Goal: Browse casually: Explore the website without a specific task or goal

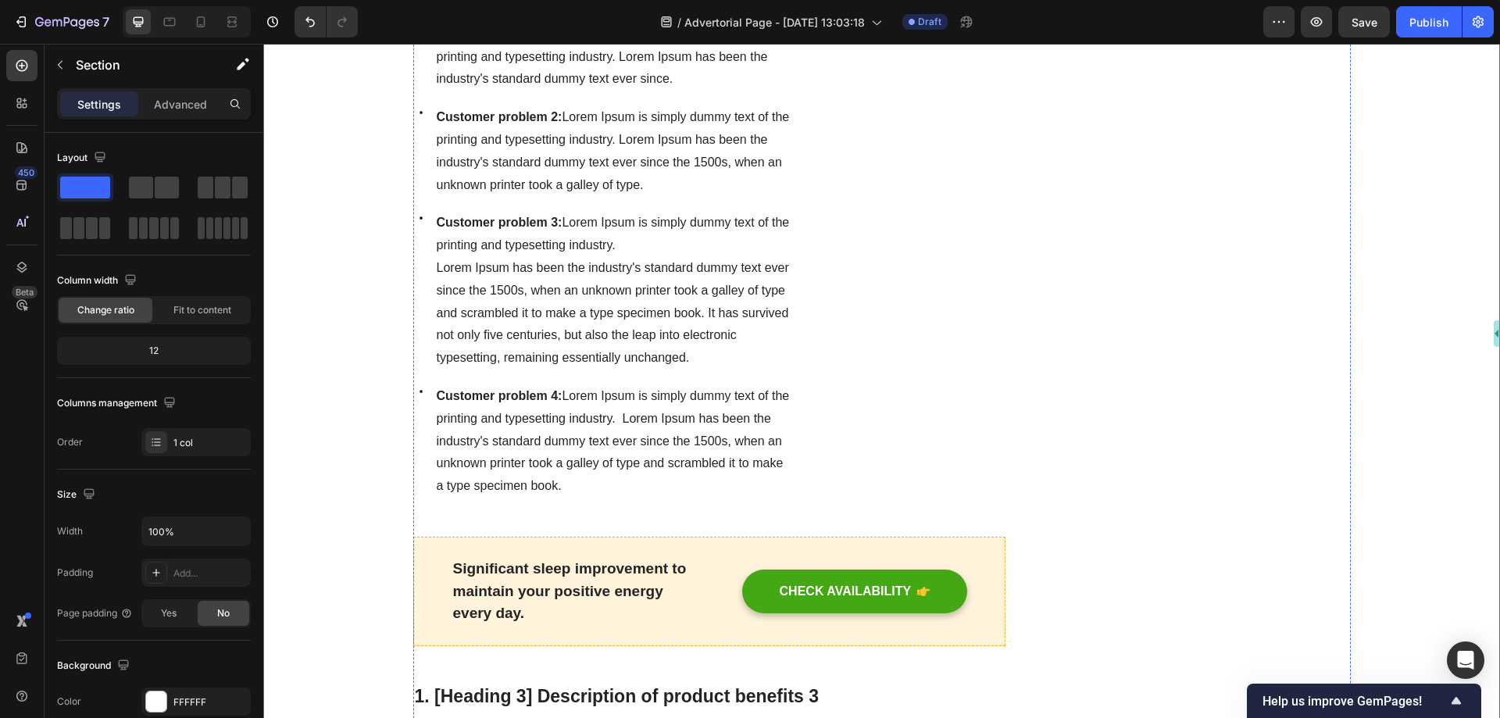
scroll to position [6251, 0]
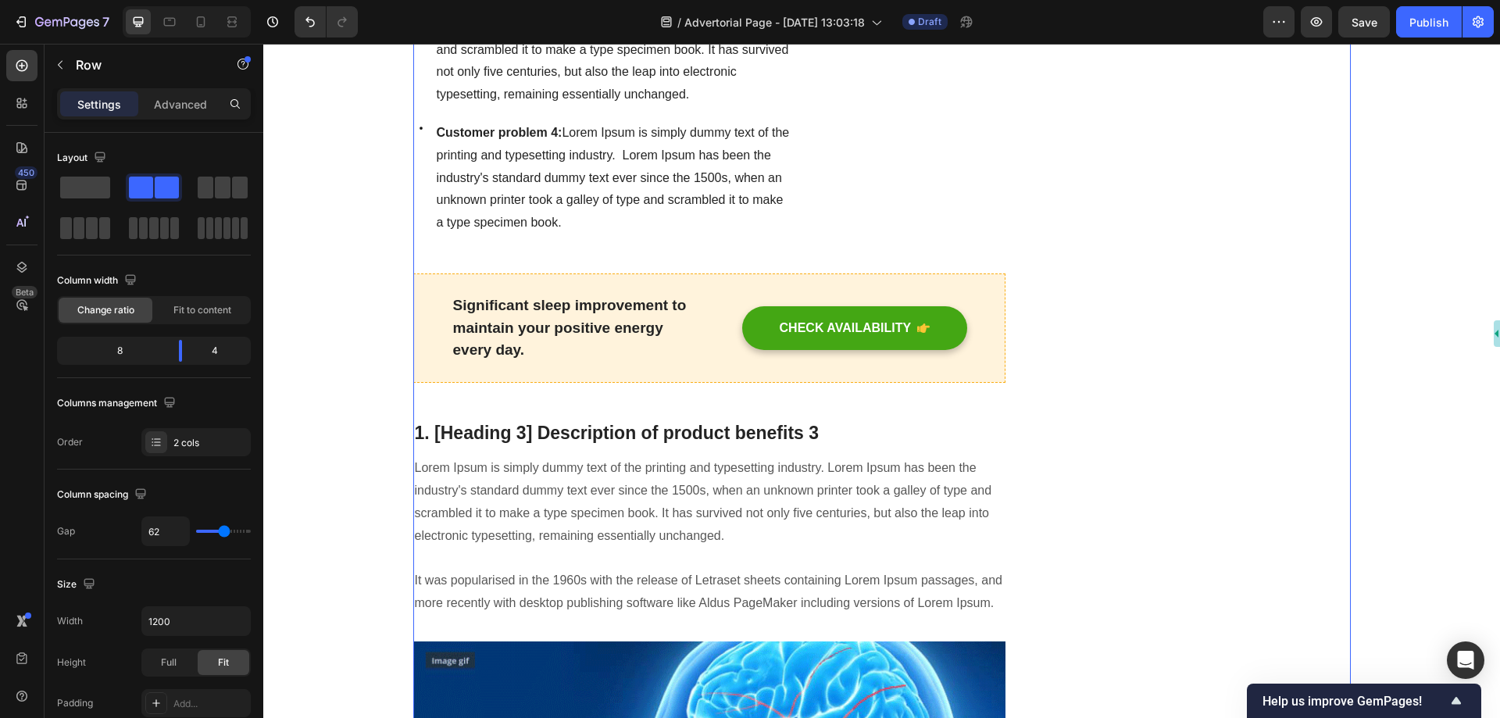
scroll to position [6407, 0]
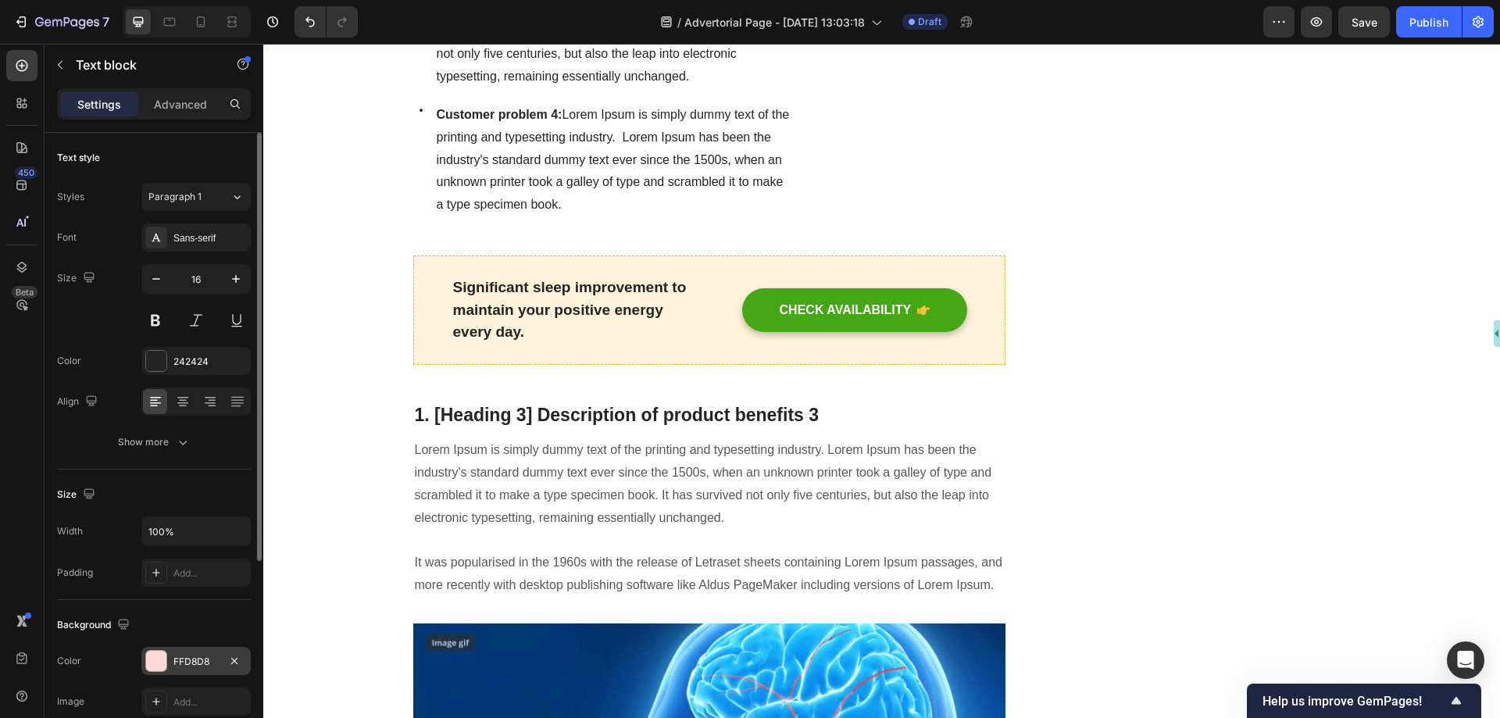
click at [192, 656] on div "FFD8D8" at bounding box center [195, 662] width 45 height 14
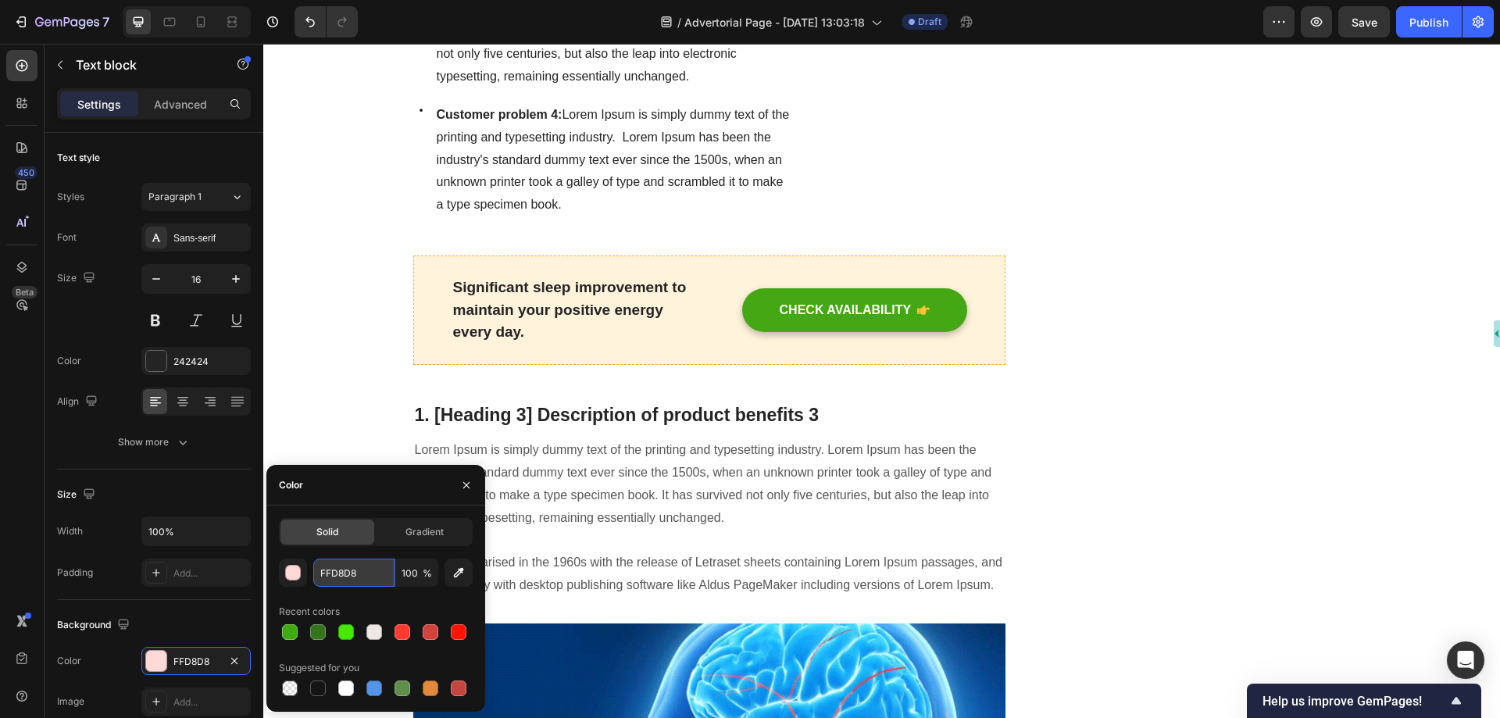
click at [330, 576] on input "FFD8D8" at bounding box center [353, 573] width 81 height 28
click at [298, 575] on div "button" at bounding box center [294, 574] width 16 height 16
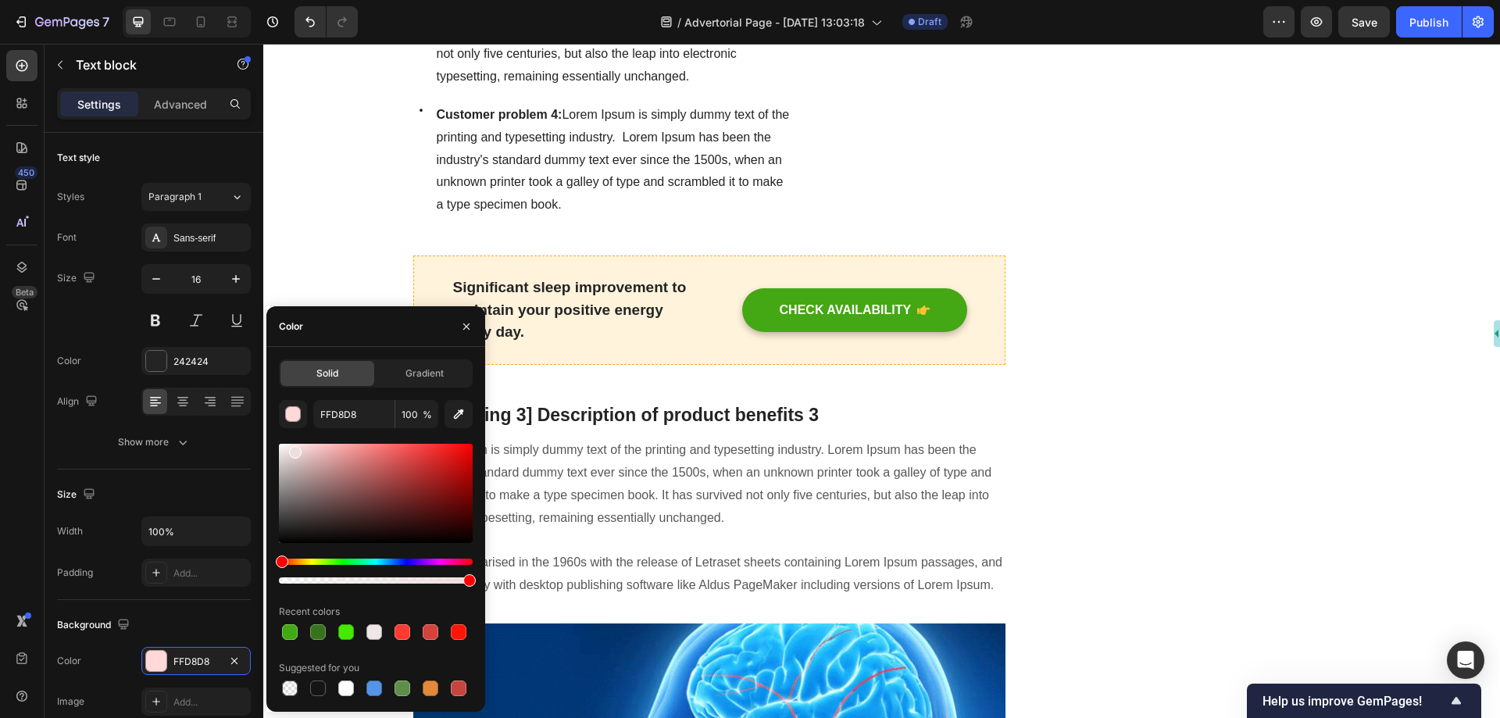
type input "EFDEDE"
drag, startPoint x: 309, startPoint y: 451, endPoint x: 294, endPoint y: 449, distance: 15.7
click at [294, 449] on div at bounding box center [295, 452] width 13 height 13
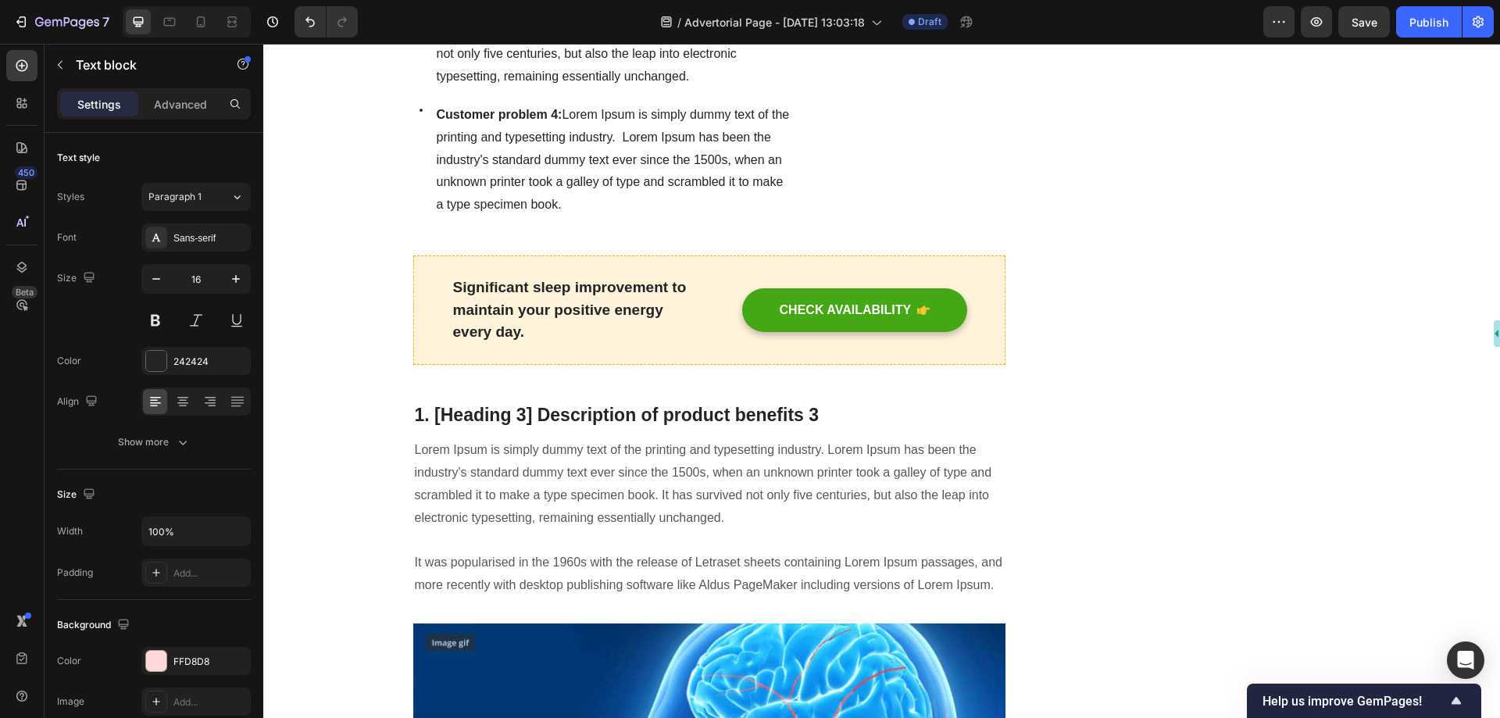
click at [181, 661] on div "EFDEDE" at bounding box center [195, 662] width 45 height 14
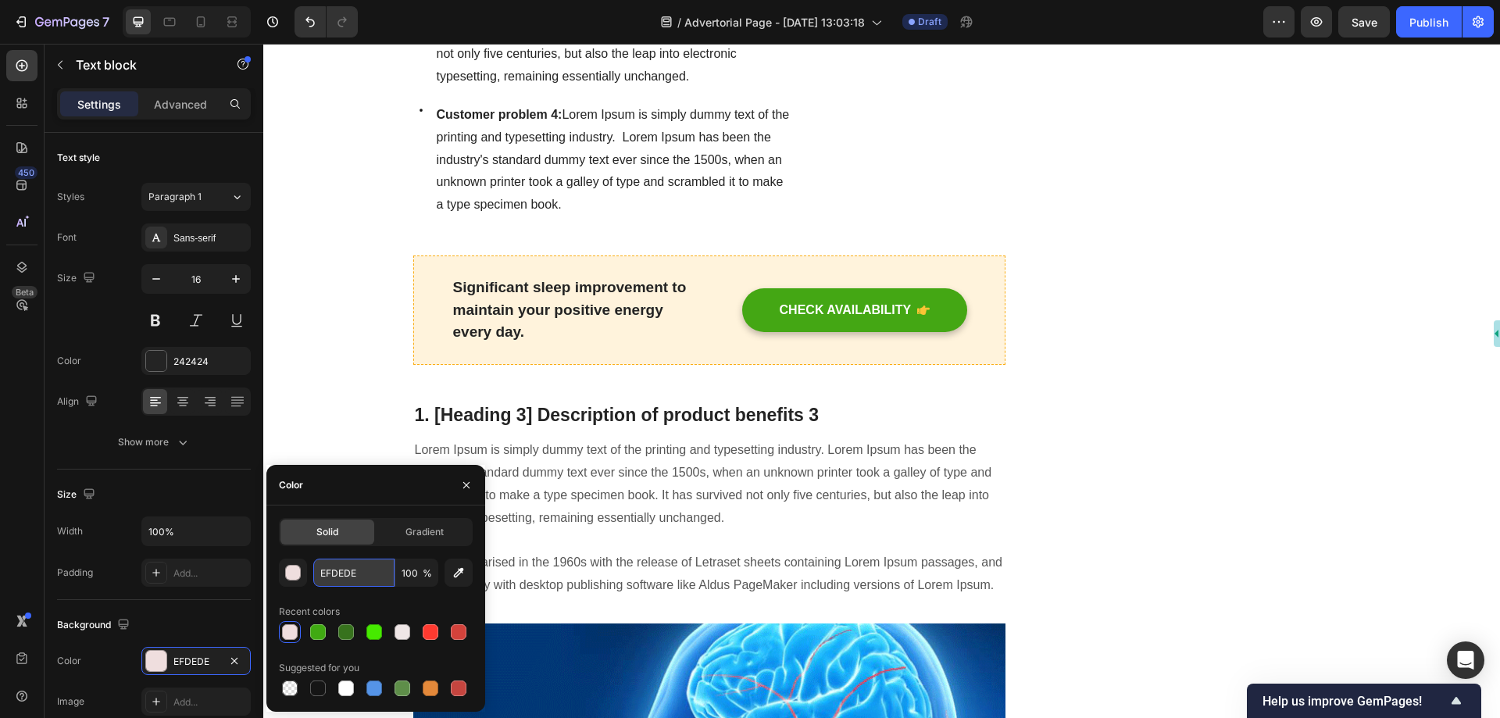
click at [363, 571] on input "EFDEDE" at bounding box center [353, 573] width 81 height 28
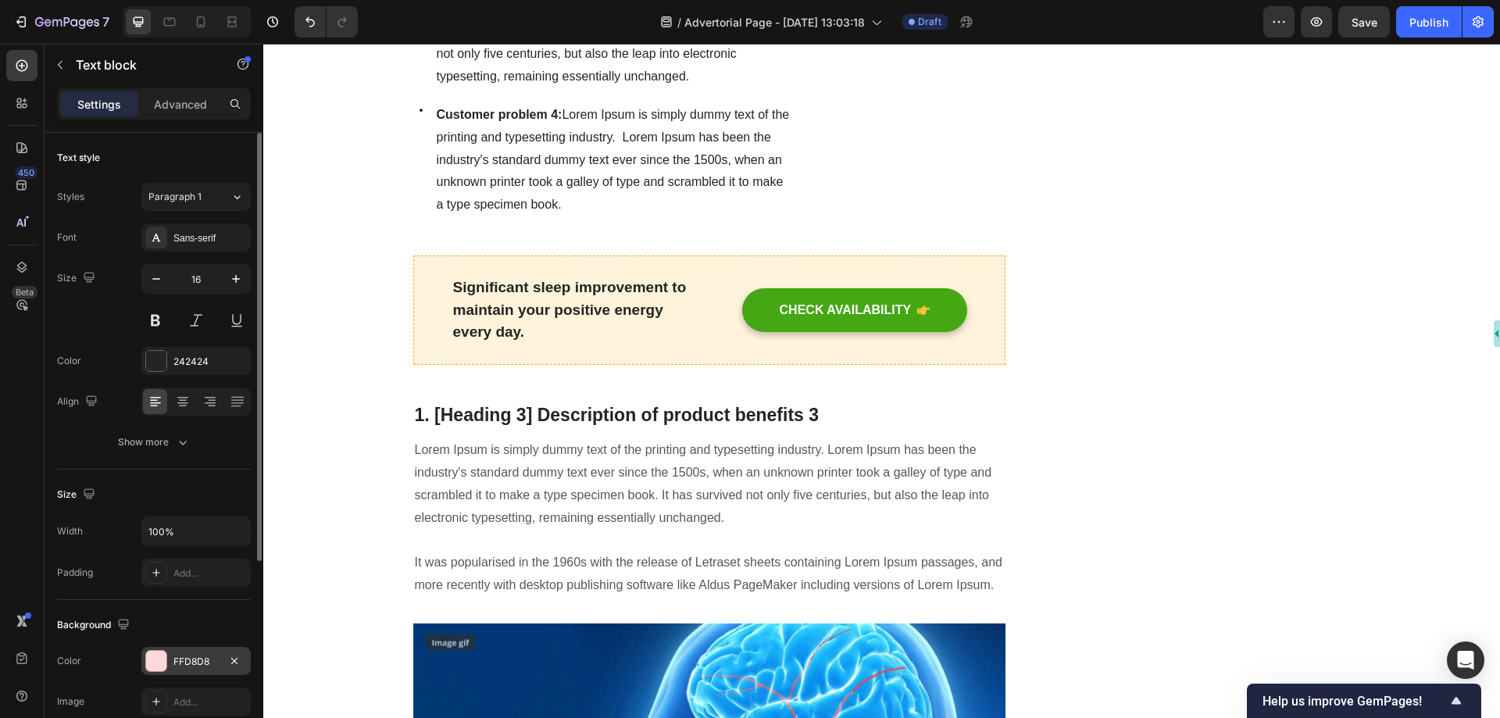
click at [202, 665] on div "FFD8D8" at bounding box center [195, 662] width 45 height 14
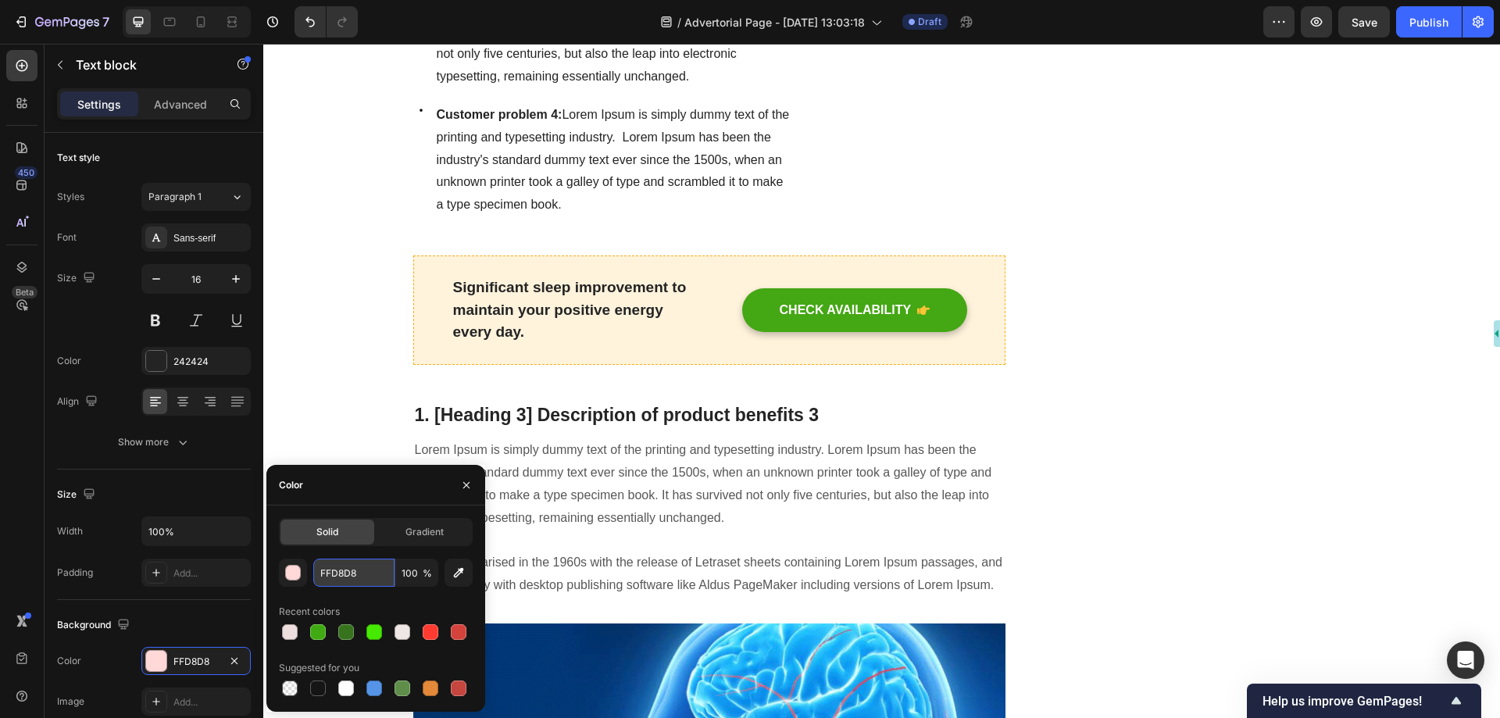
click at [339, 575] on input "FFD8D8" at bounding box center [353, 573] width 81 height 28
paste input "EFDEDE"
type input "EFDEDE"
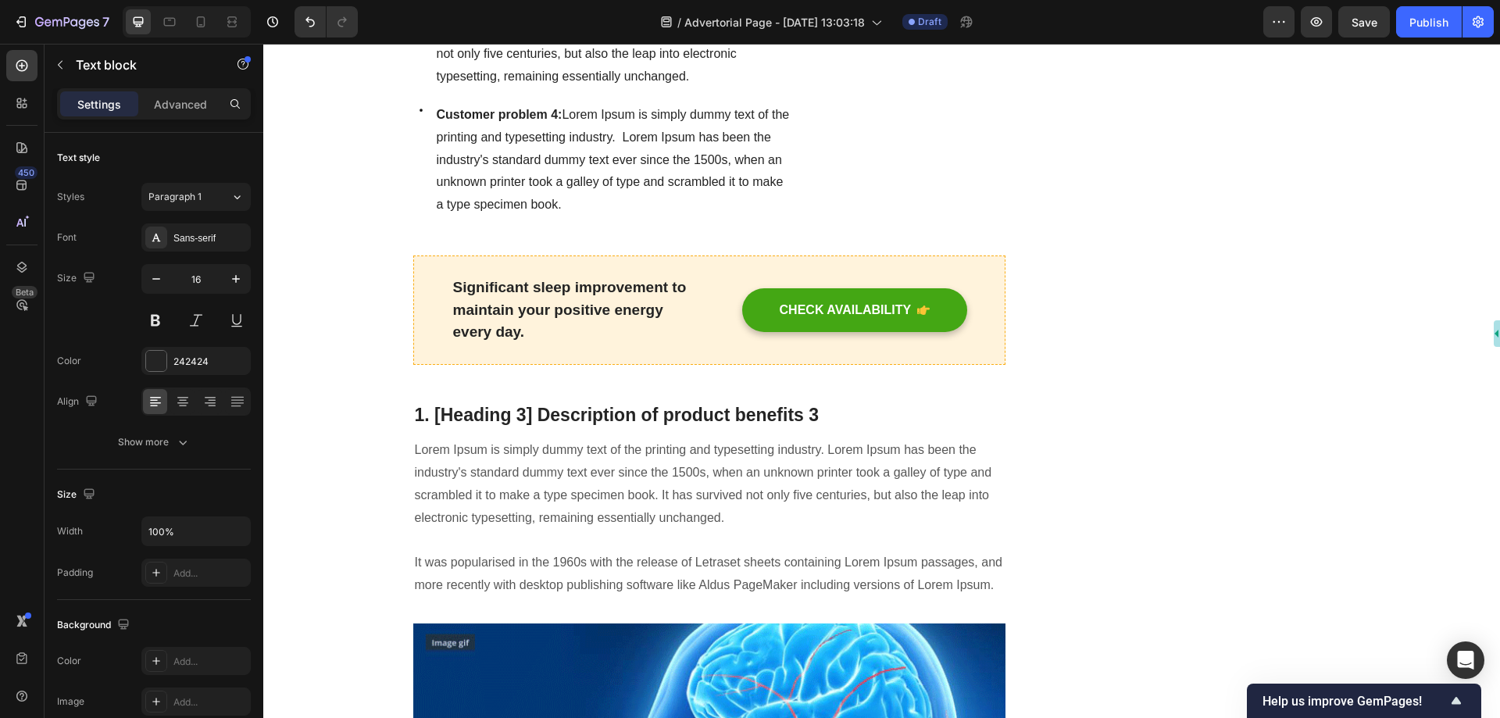
click at [194, 659] on div "FFD8D8" at bounding box center [195, 662] width 45 height 14
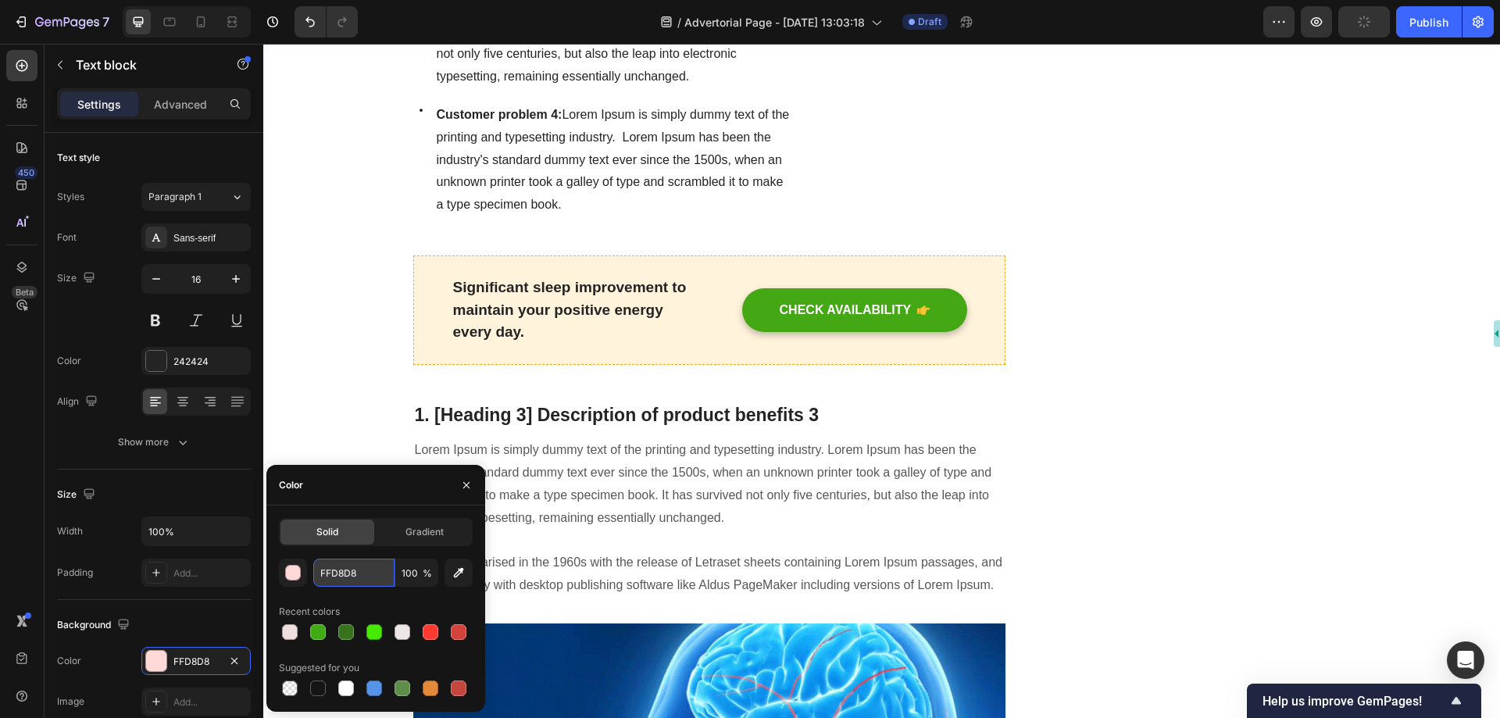
click at [348, 577] on input "FFD8D8" at bounding box center [353, 573] width 81 height 28
paste input "EFDEDE"
type input "EFDEDE"
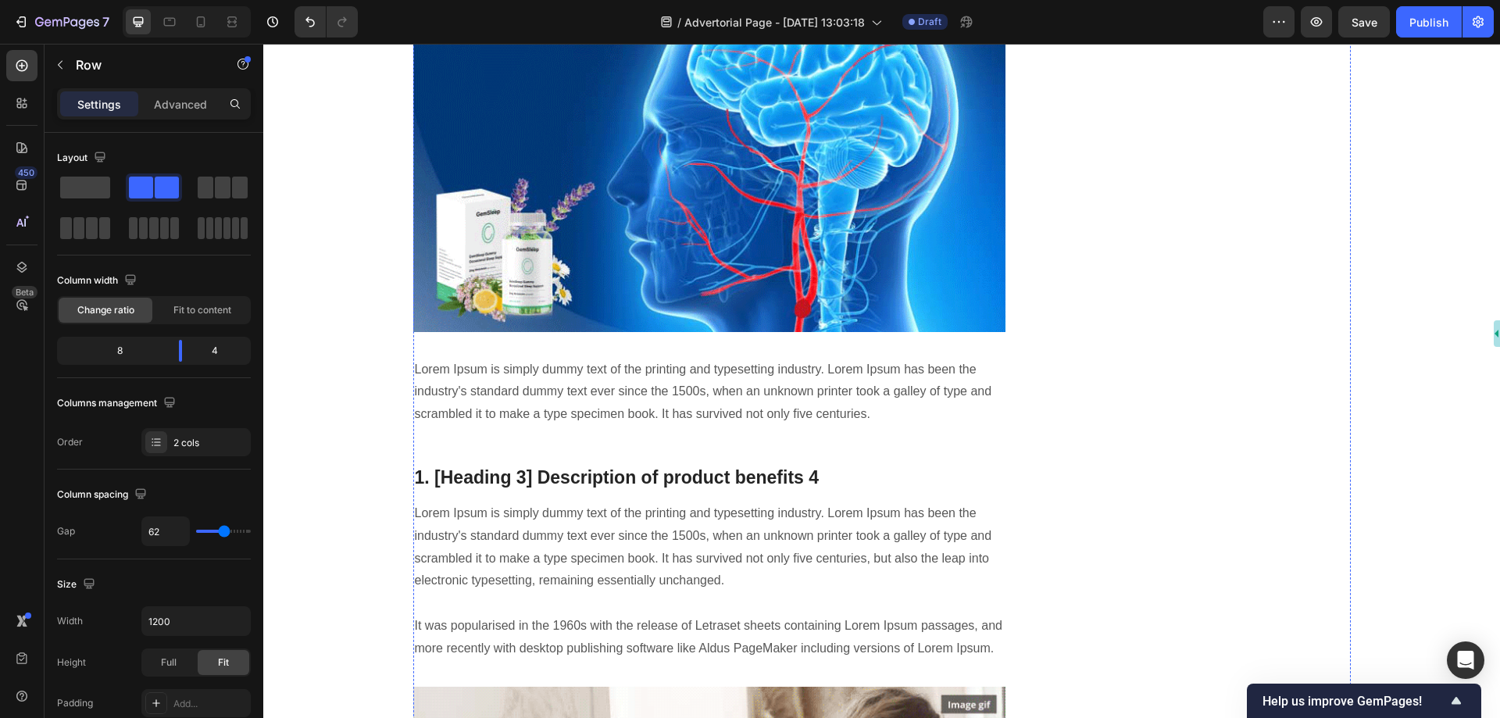
scroll to position [6641, 0]
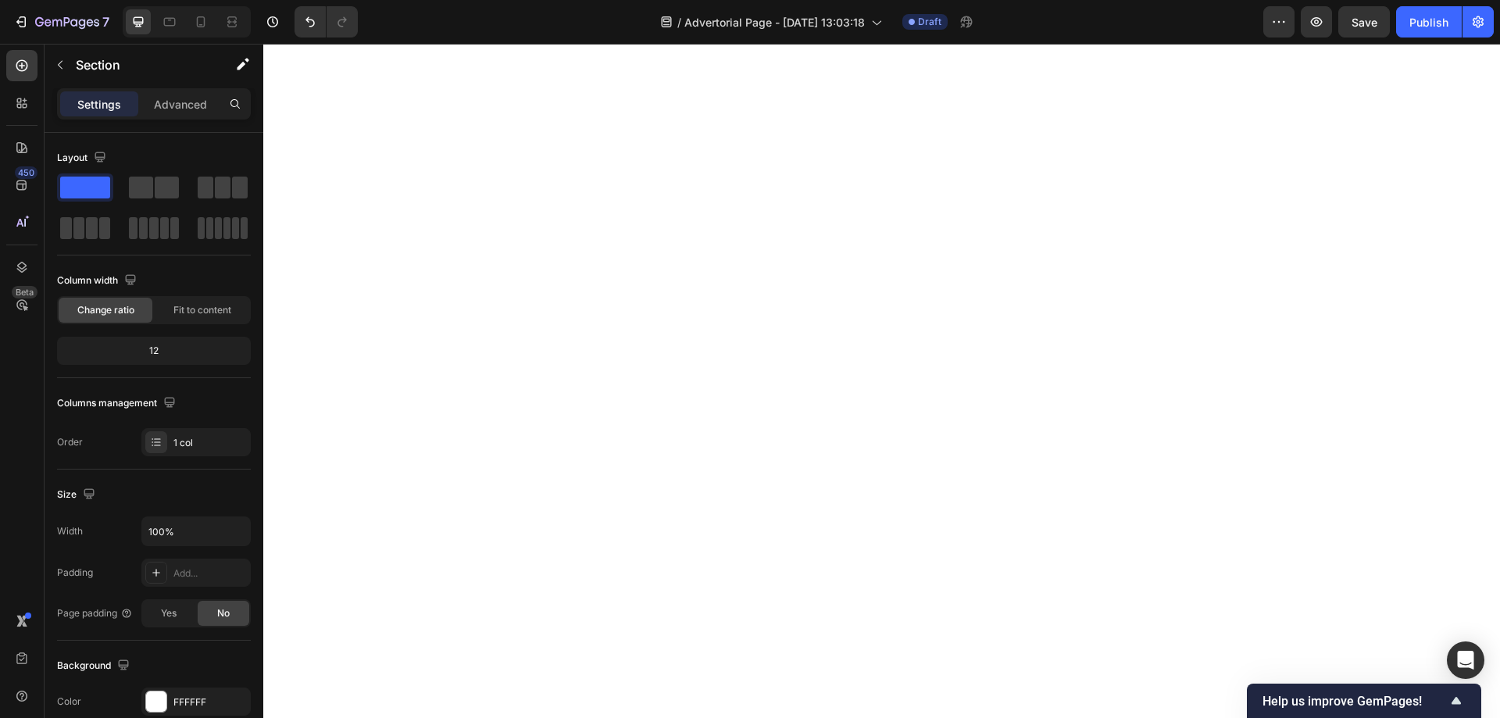
scroll to position [9923, 0]
